Goal: Task Accomplishment & Management: Use online tool/utility

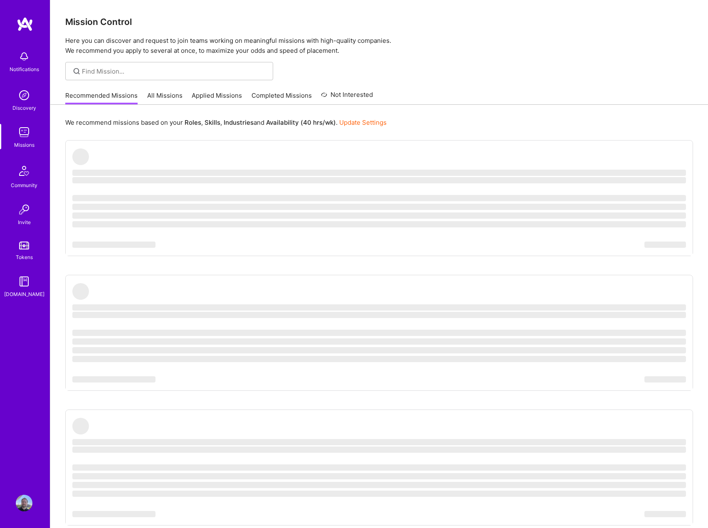
click at [29, 59] on img at bounding box center [24, 56] width 17 height 17
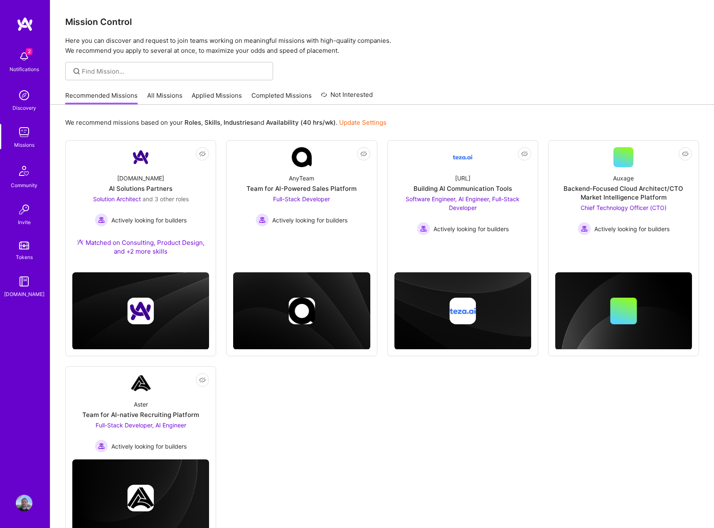
click at [26, 133] on img at bounding box center [24, 132] width 17 height 17
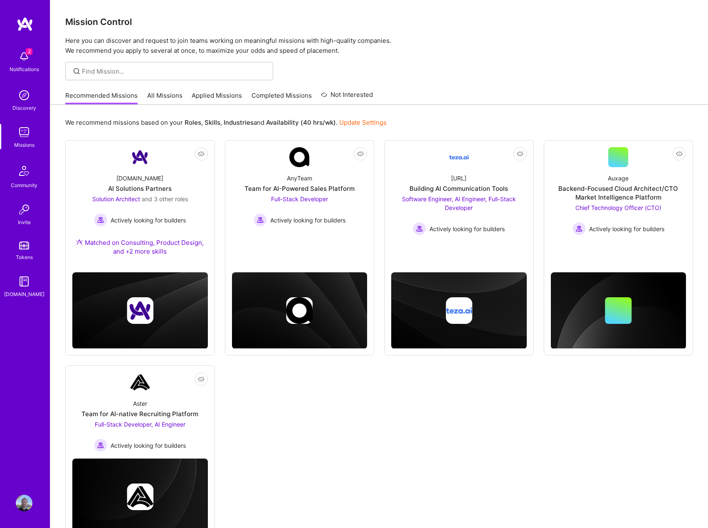
click at [220, 94] on link "Applied Missions" at bounding box center [217, 98] width 50 height 14
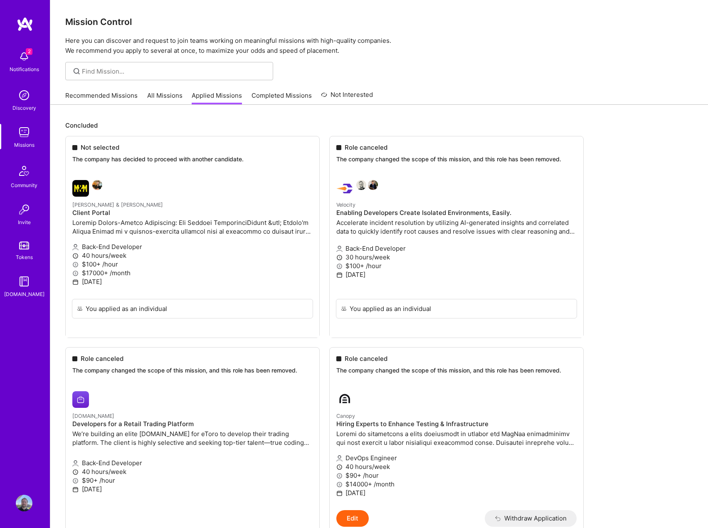
click at [108, 96] on link "Recommended Missions" at bounding box center [101, 98] width 72 height 14
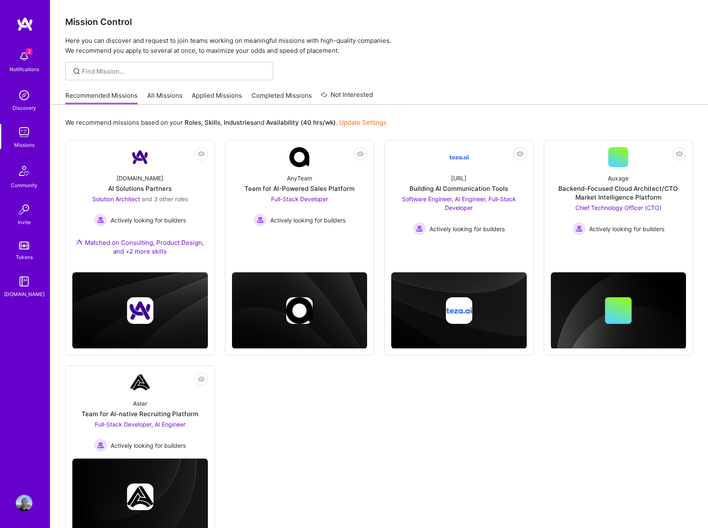
click at [173, 101] on link "All Missions" at bounding box center [164, 98] width 35 height 14
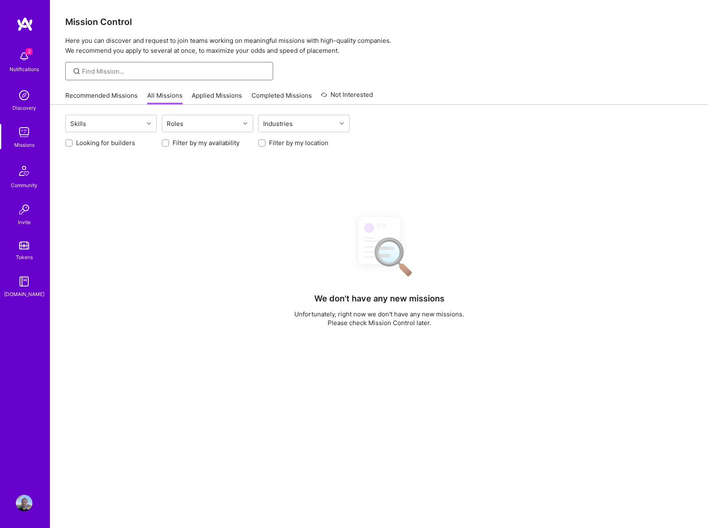
click at [133, 71] on input at bounding box center [174, 71] width 185 height 9
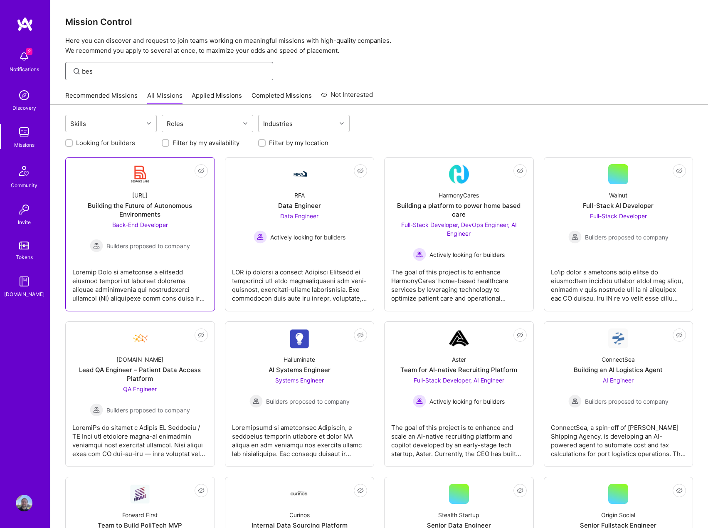
type input "bes"
click at [141, 172] on img at bounding box center [140, 174] width 20 height 20
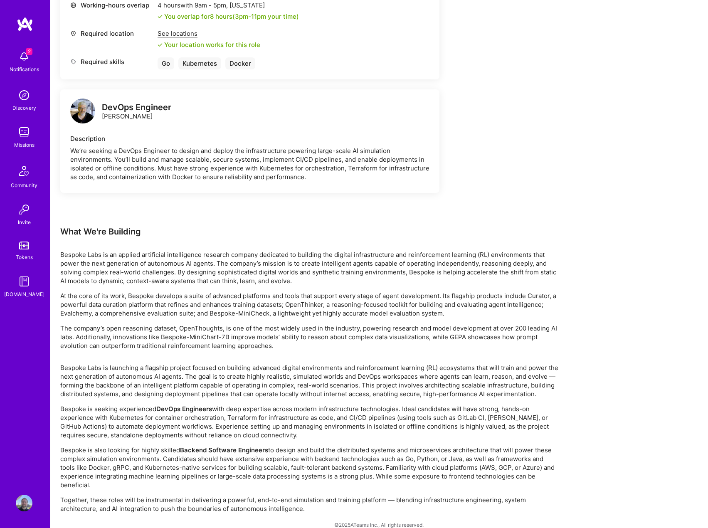
scroll to position [385, 0]
